Goal: Check status: Check status

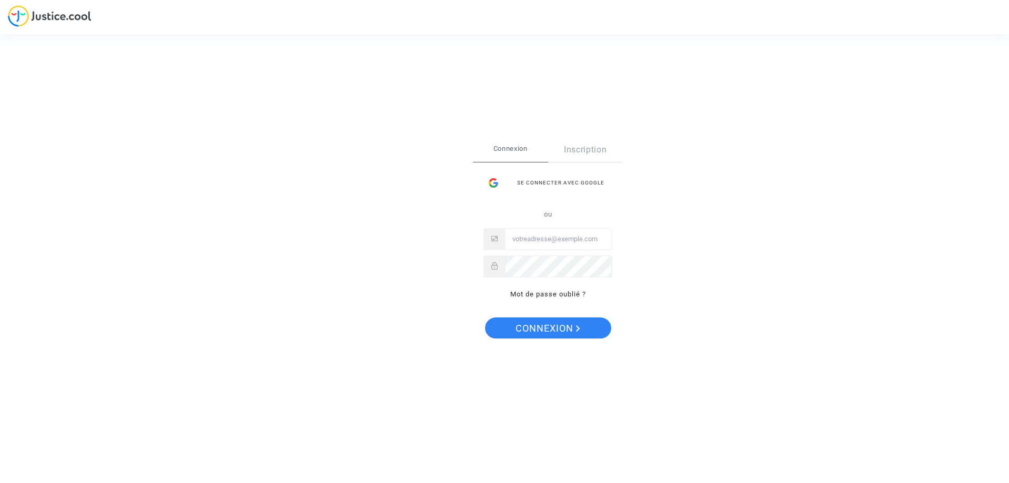
click at [539, 234] on input "Email" at bounding box center [558, 239] width 107 height 21
click at [552, 184] on div "Se connecter avec Google" at bounding box center [547, 182] width 129 height 21
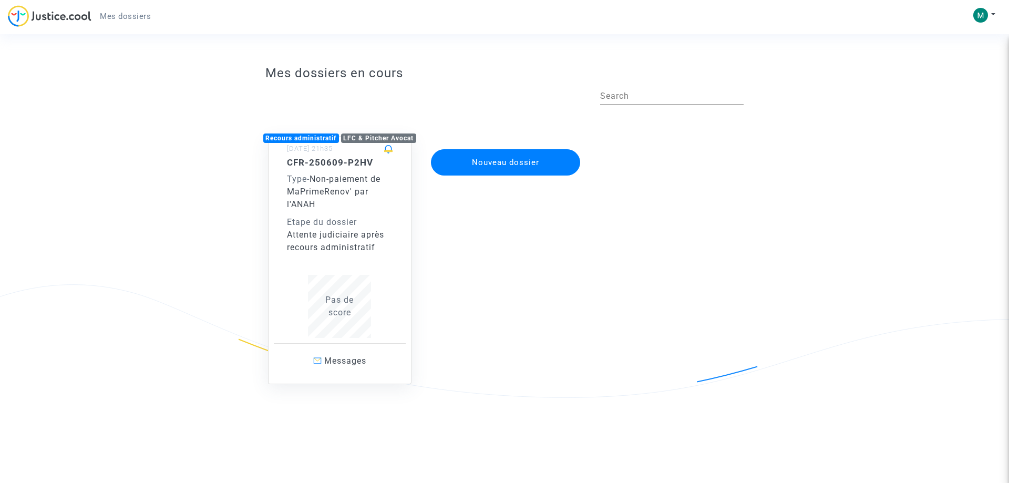
click at [388, 242] on div "Attente judiciaire après recours administratif" at bounding box center [340, 241] width 106 height 25
